Goal: Navigation & Orientation: Understand site structure

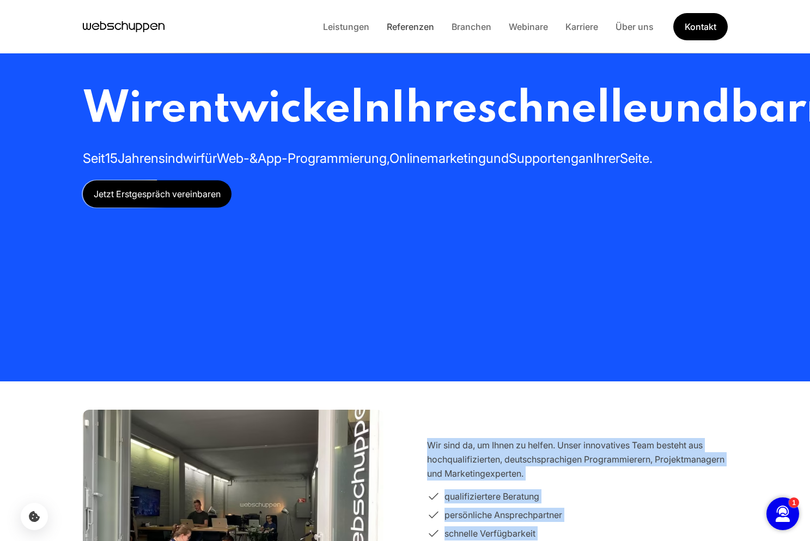
click at [405, 27] on link "Referenzen" at bounding box center [410, 26] width 65 height 11
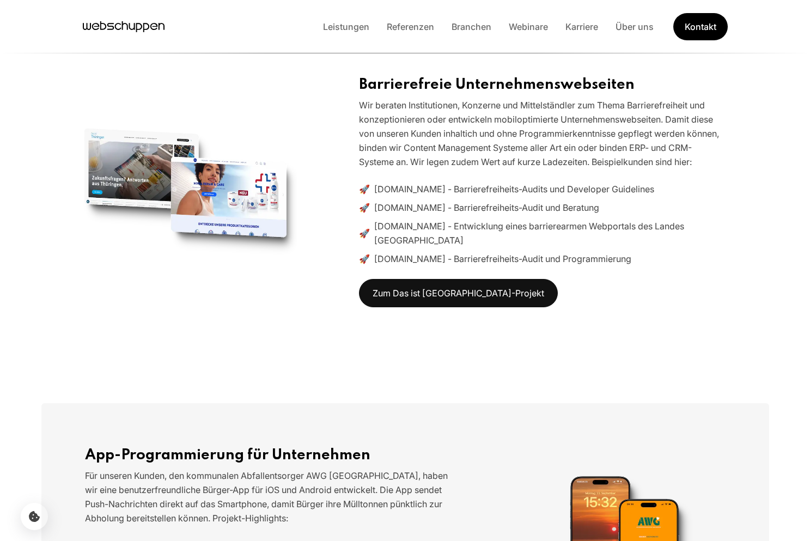
scroll to position [510, 0]
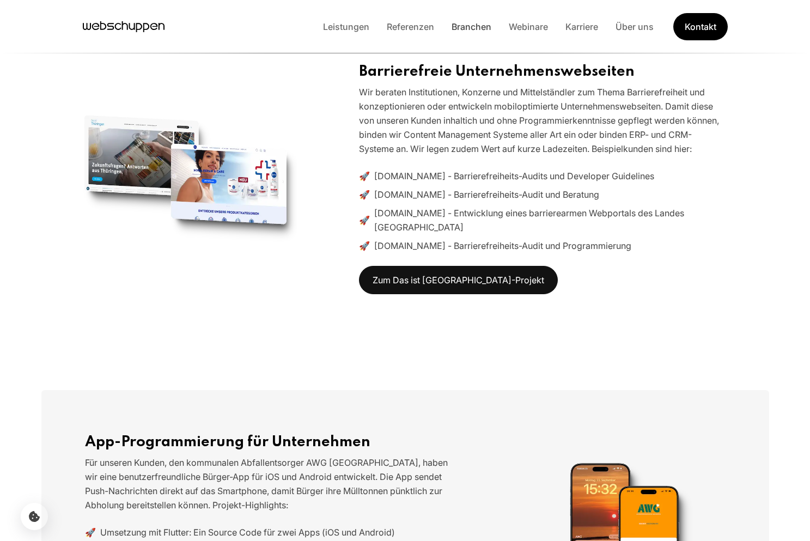
click at [481, 28] on link "Branchen" at bounding box center [471, 26] width 57 height 11
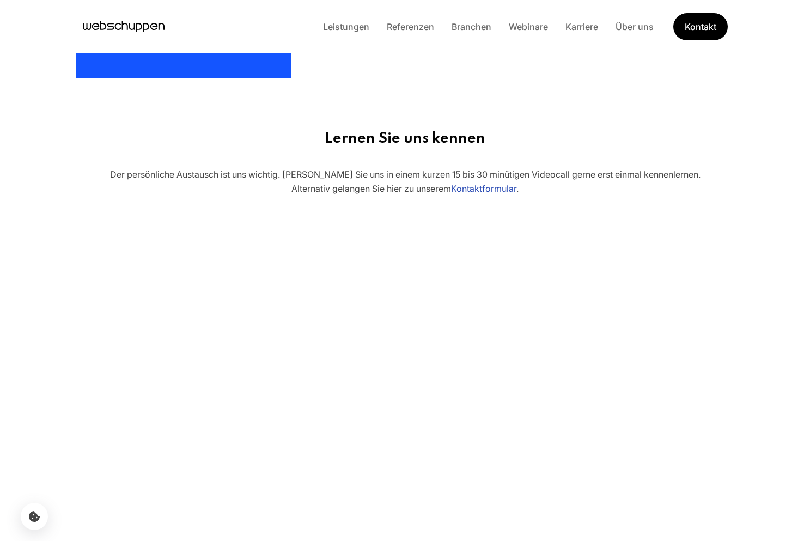
scroll to position [936, 0]
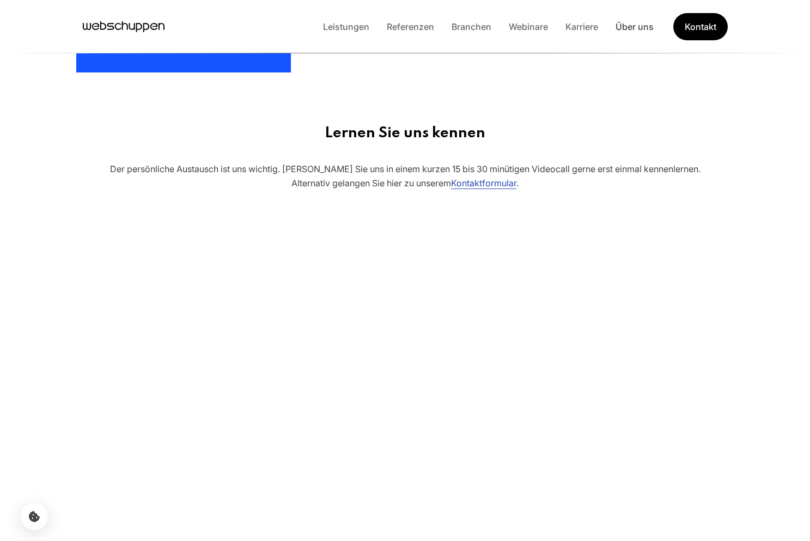
click at [647, 21] on link "Über uns" at bounding box center [635, 26] width 56 height 11
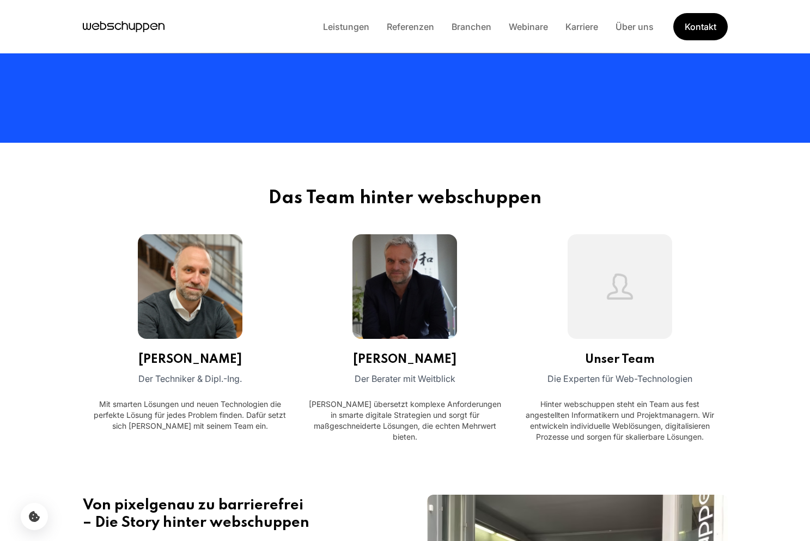
scroll to position [0, 0]
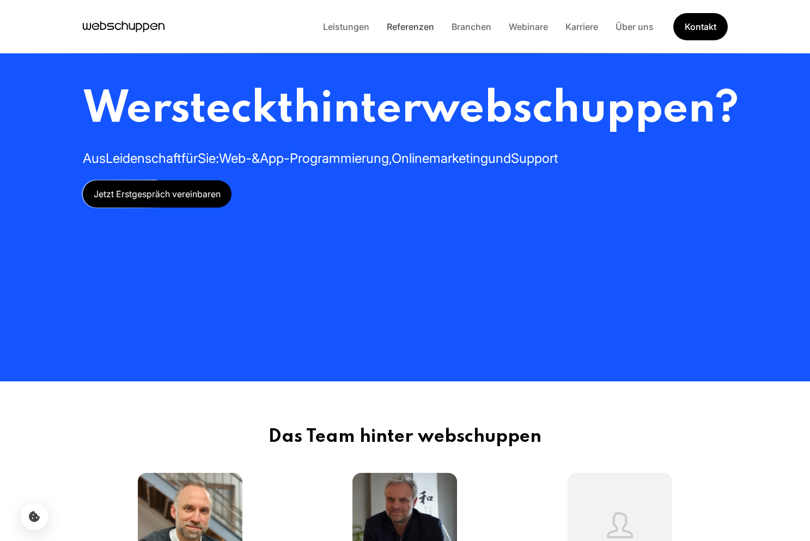
click at [411, 23] on link "Referenzen" at bounding box center [410, 26] width 65 height 11
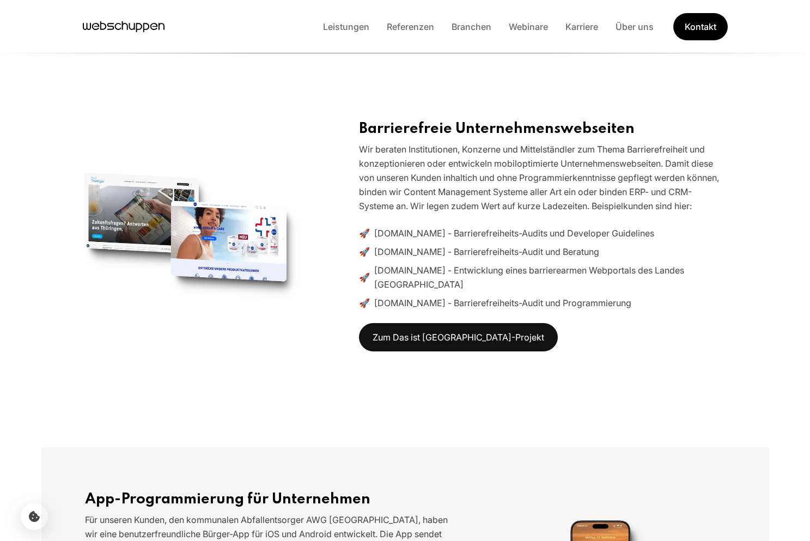
scroll to position [433, 0]
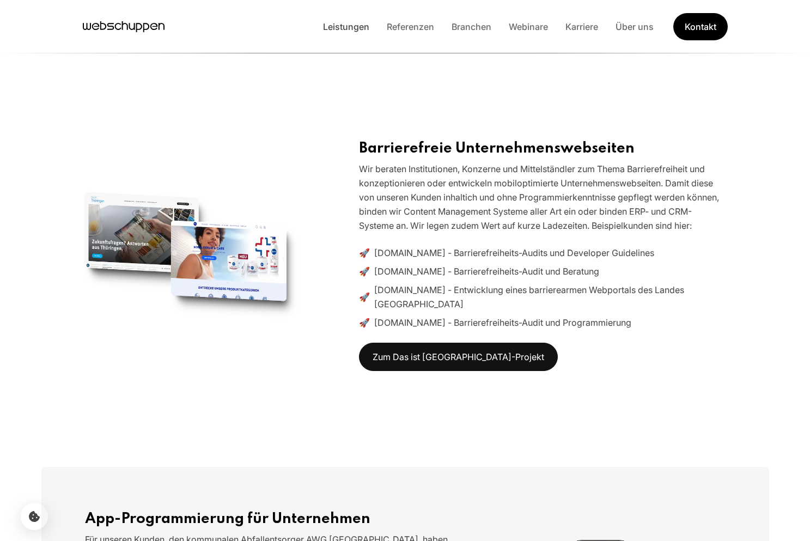
click at [355, 26] on link "Leistungen" at bounding box center [346, 26] width 64 height 11
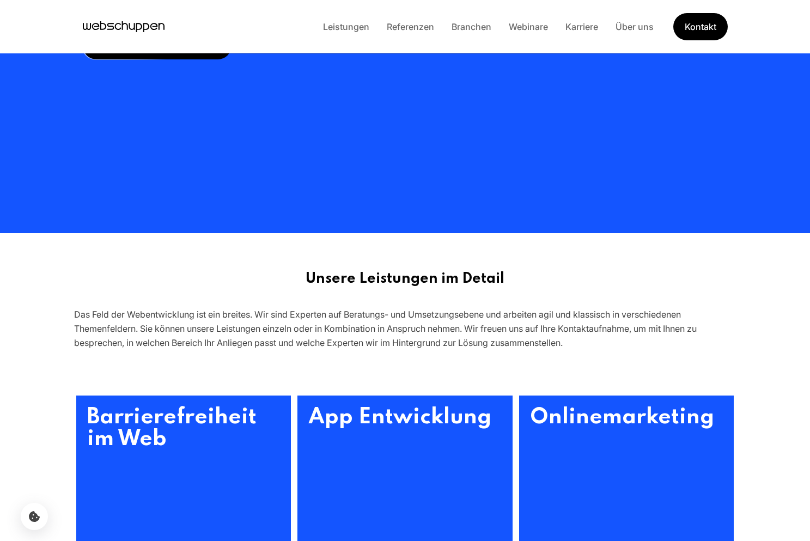
scroll to position [0, 0]
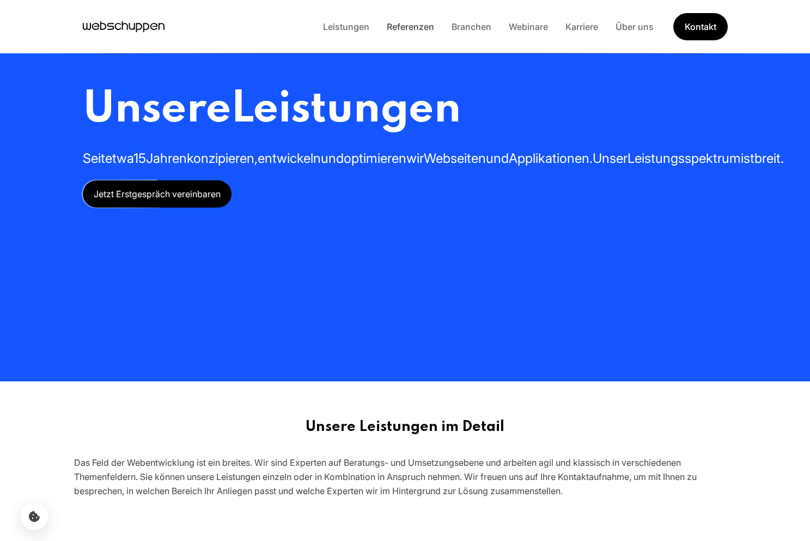
click at [416, 27] on link "Referenzen" at bounding box center [410, 26] width 65 height 11
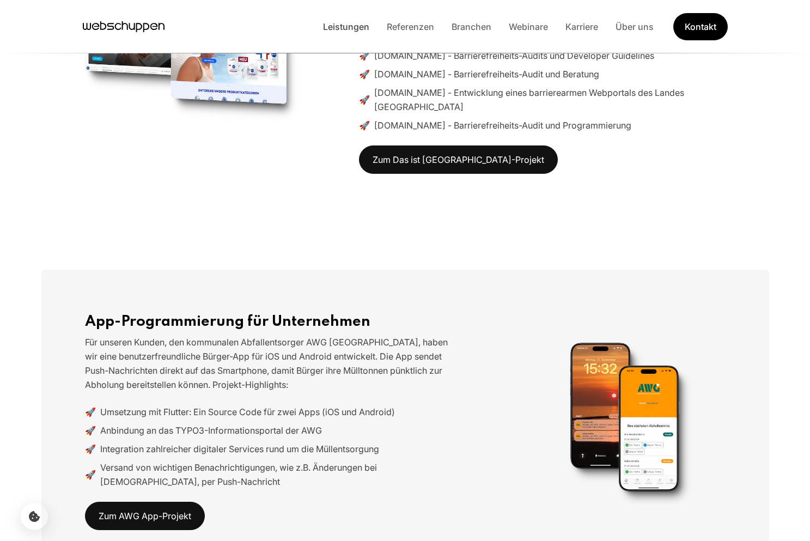
scroll to position [599, 0]
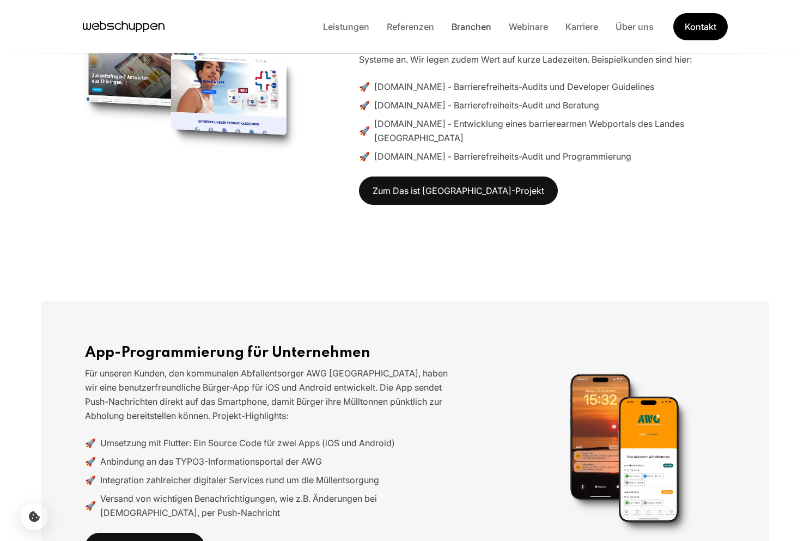
click at [463, 29] on link "Branchen" at bounding box center [471, 26] width 57 height 11
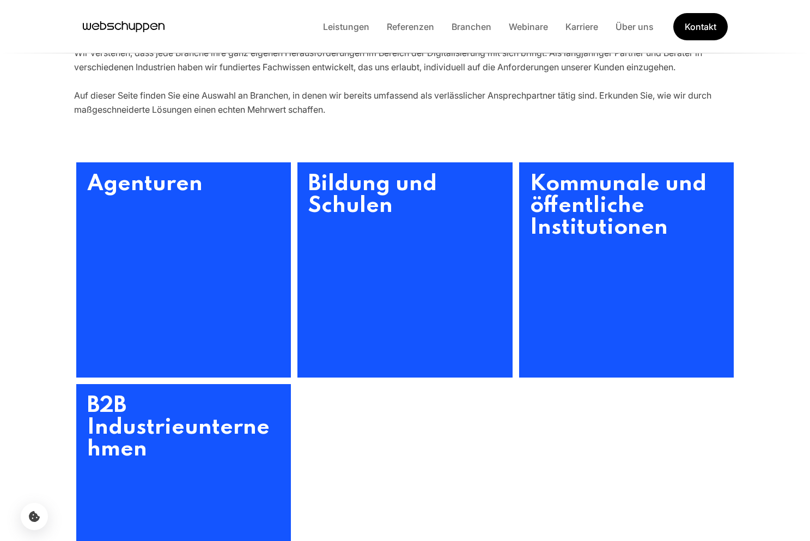
scroll to position [0, 0]
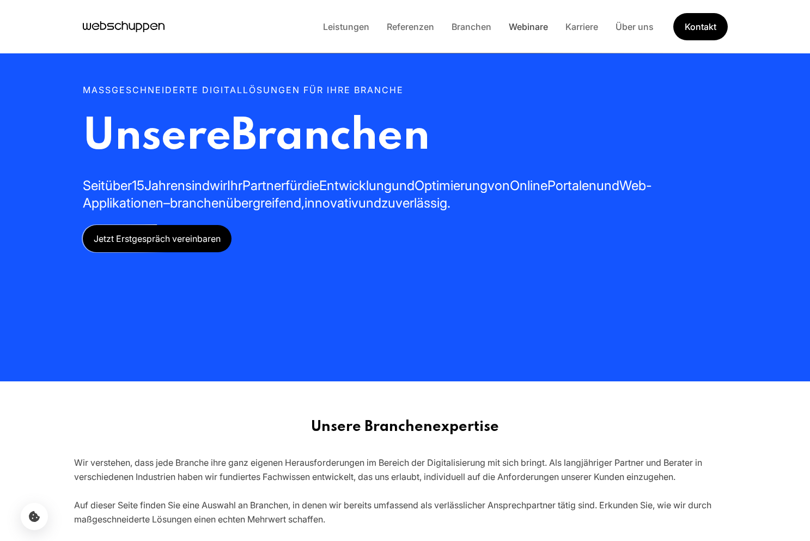
click at [537, 26] on link "Webinare" at bounding box center [528, 26] width 57 height 11
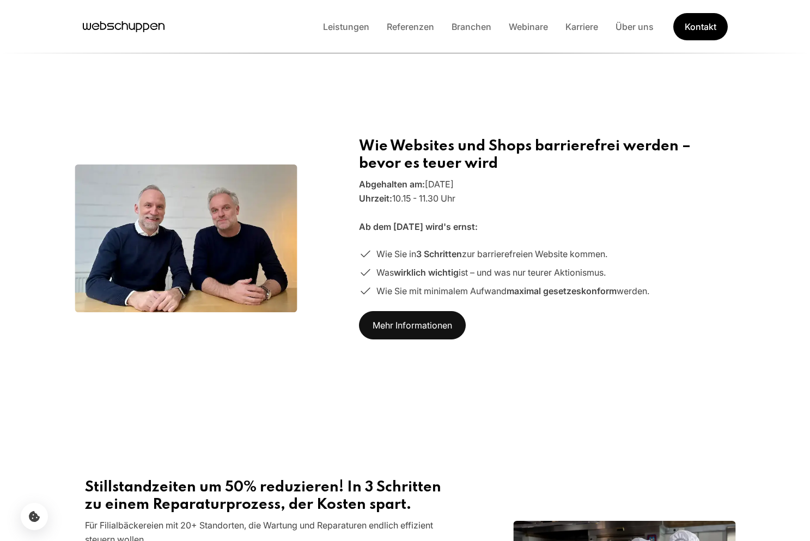
click at [215, 258] on img at bounding box center [186, 238] width 222 height 148
click at [209, 256] on img at bounding box center [186, 238] width 222 height 148
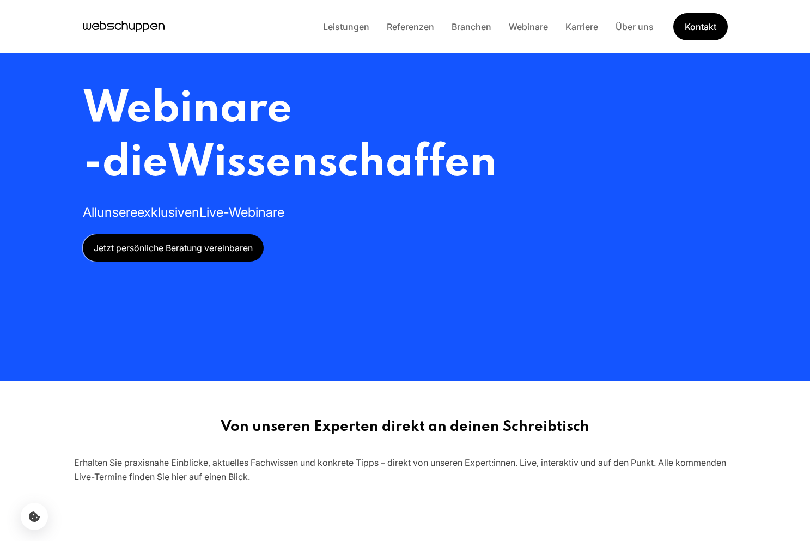
click at [136, 23] on icon "Hauptseite besuchen" at bounding box center [139, 27] width 6 height 9
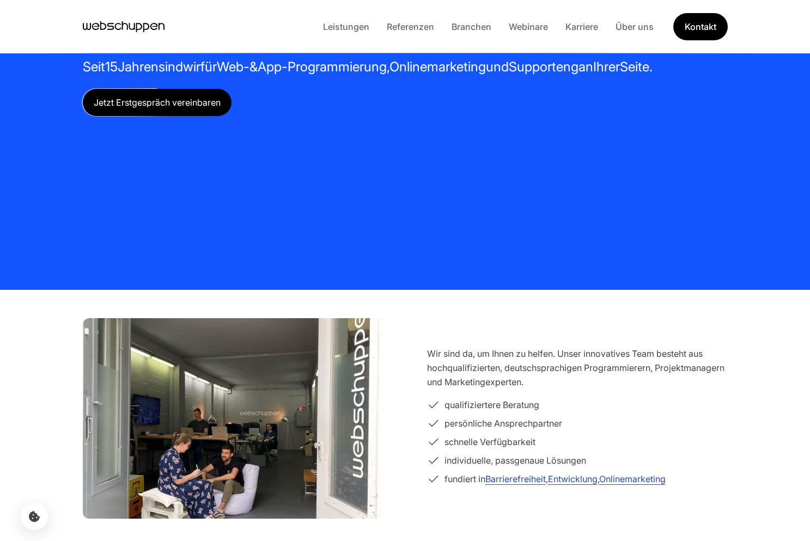
scroll to position [95, 0]
